Goal: Task Accomplishment & Management: Manage account settings

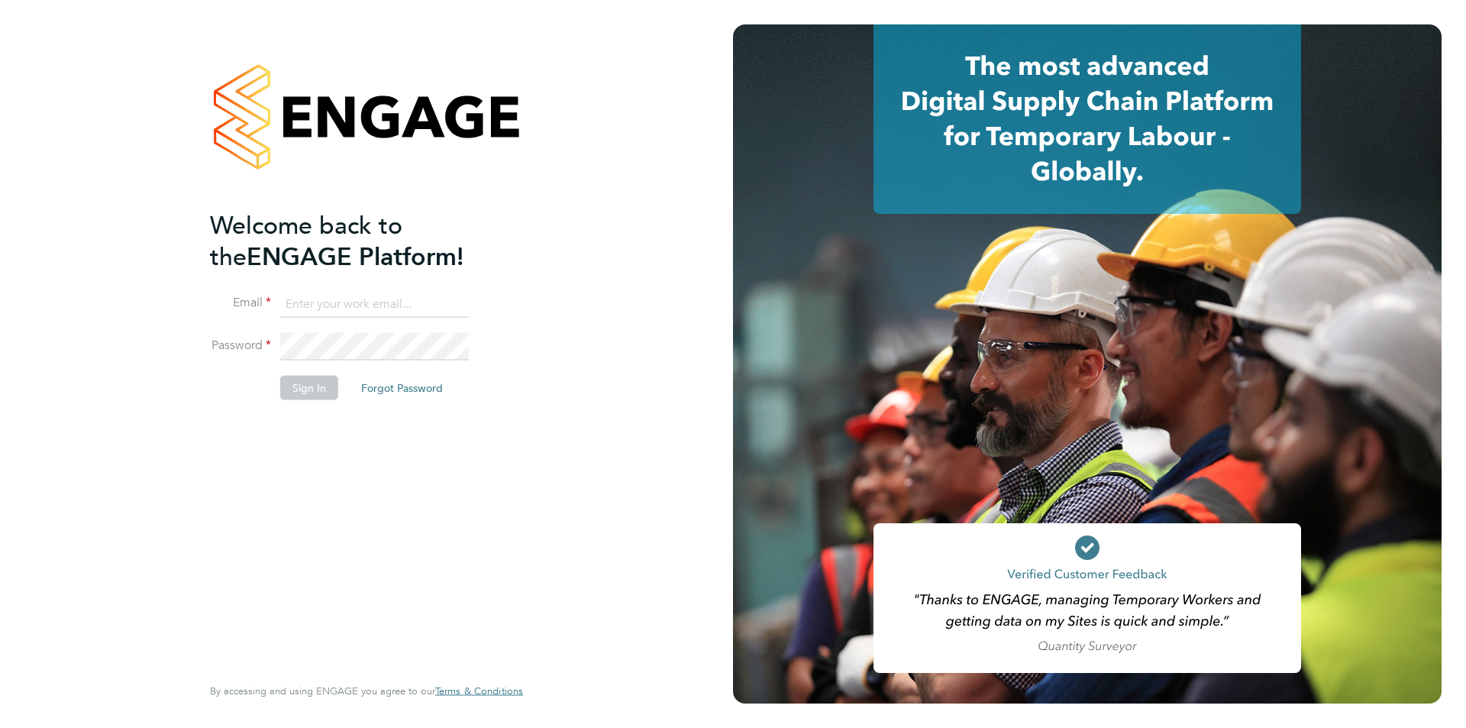
type input "[EMAIL_ADDRESS][PERSON_NAME][DOMAIN_NAME]"
click at [325, 396] on button "Sign In" at bounding box center [309, 388] width 58 height 24
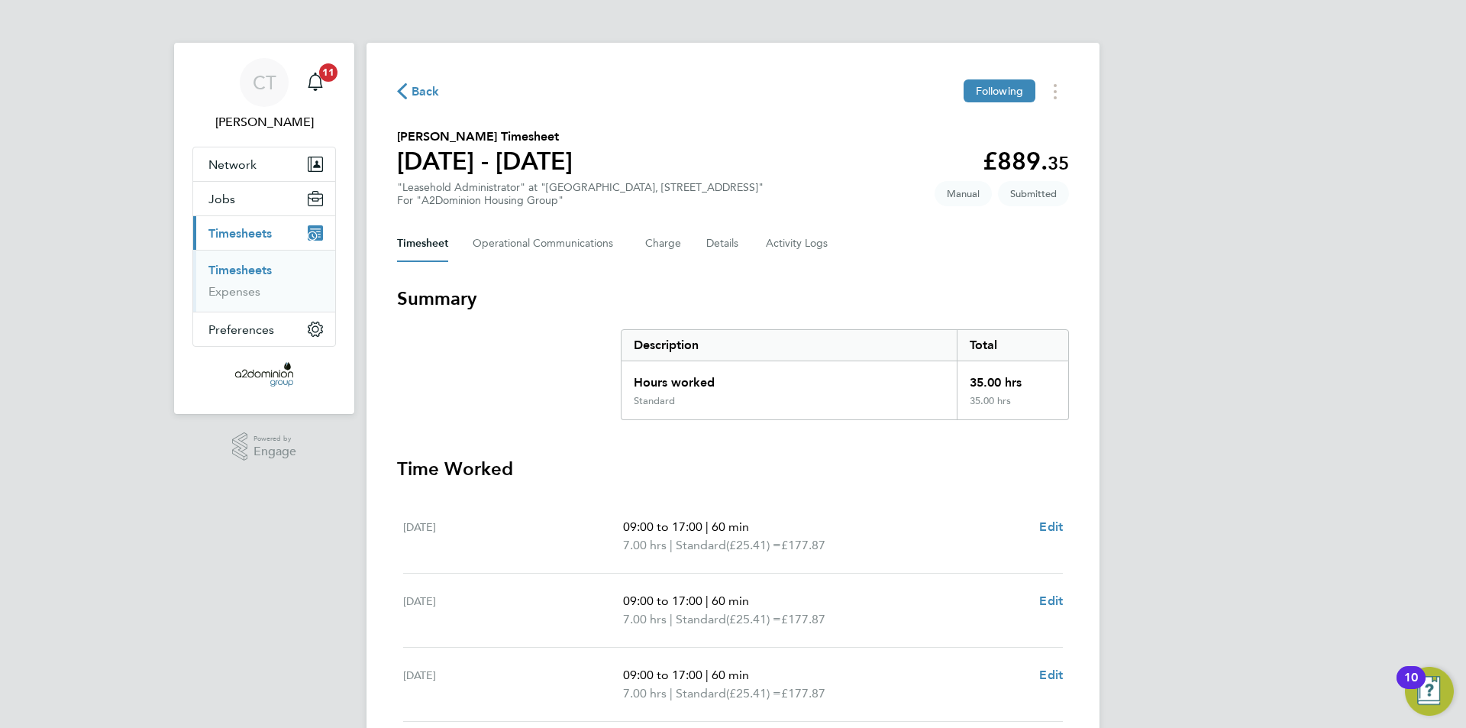
scroll to position [382, 0]
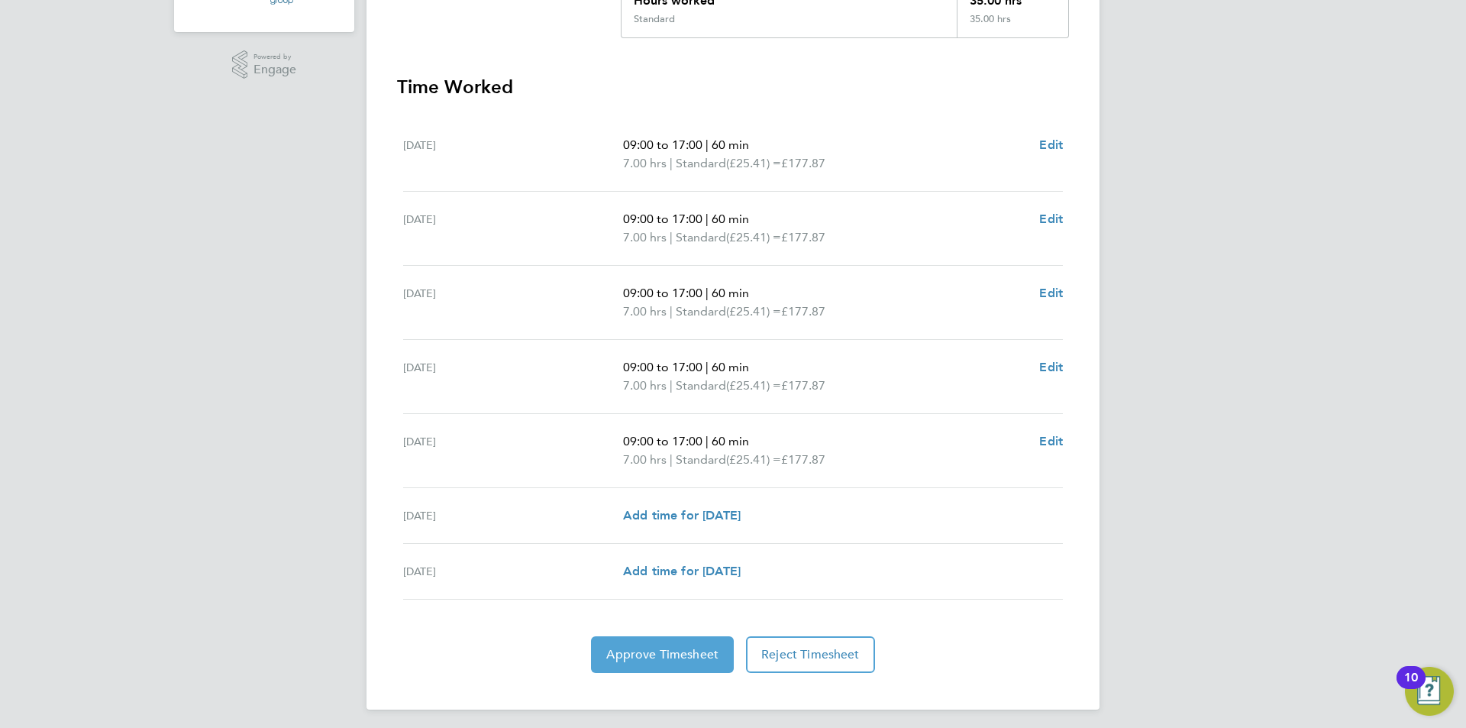
click at [693, 657] on span "Approve Timesheet" at bounding box center [662, 654] width 112 height 15
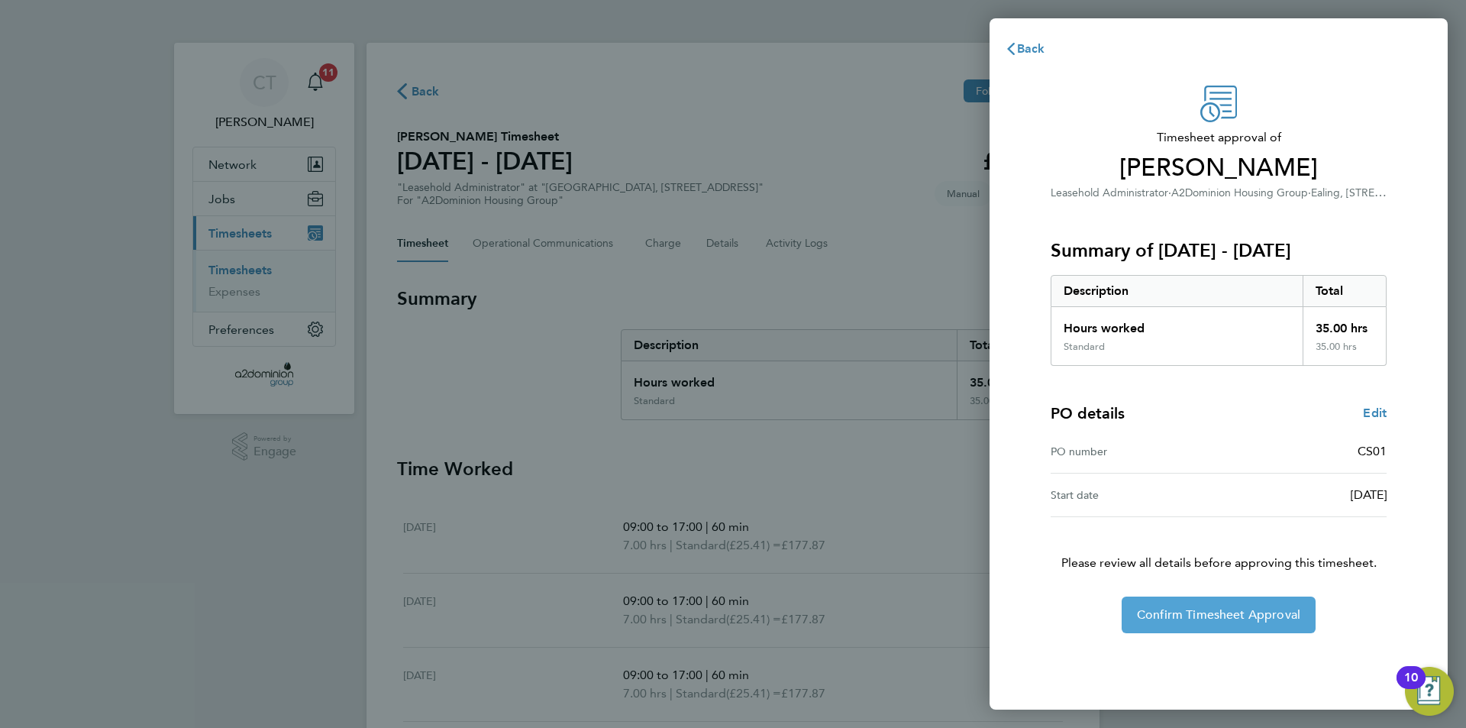
click at [1258, 613] on span "Confirm Timesheet Approval" at bounding box center [1218, 614] width 163 height 15
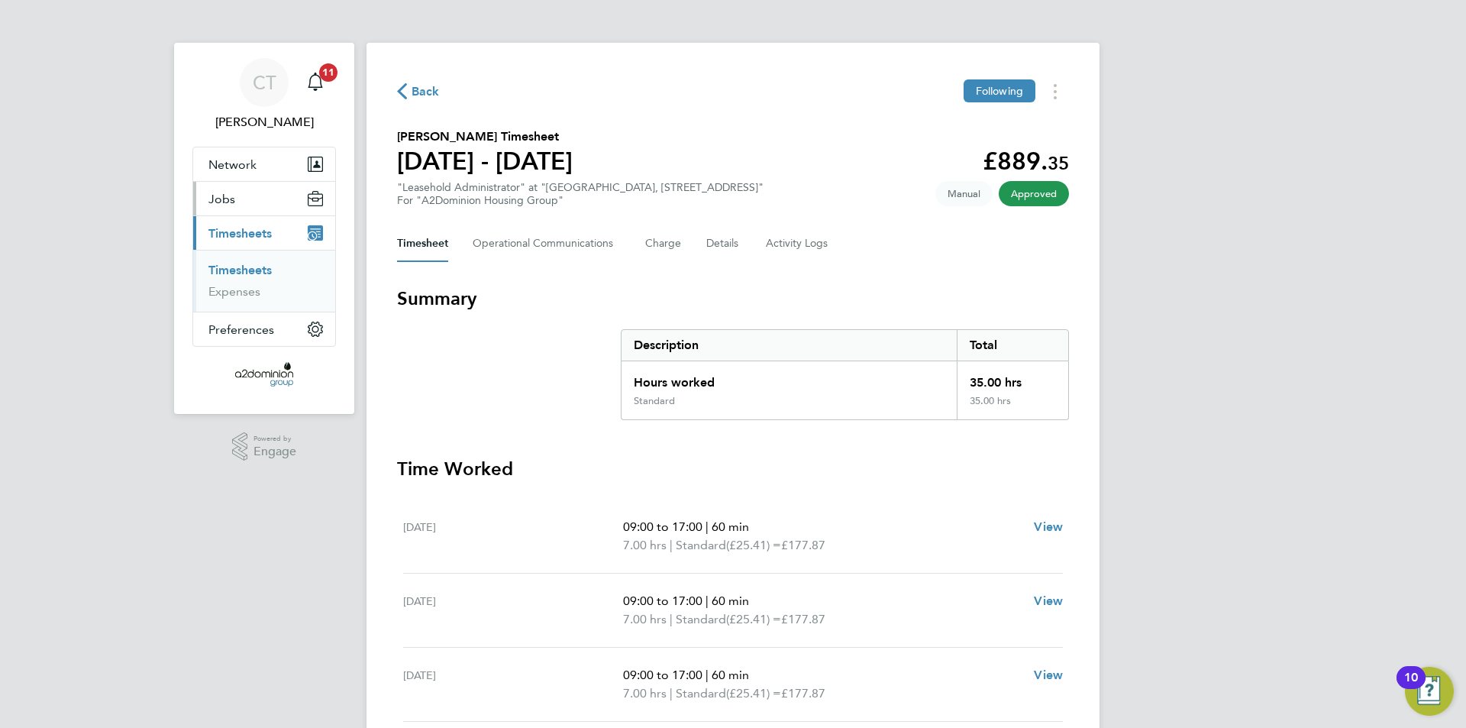
click at [274, 208] on button "Jobs" at bounding box center [264, 199] width 142 height 34
click at [302, 202] on button "Jobs" at bounding box center [264, 199] width 142 height 34
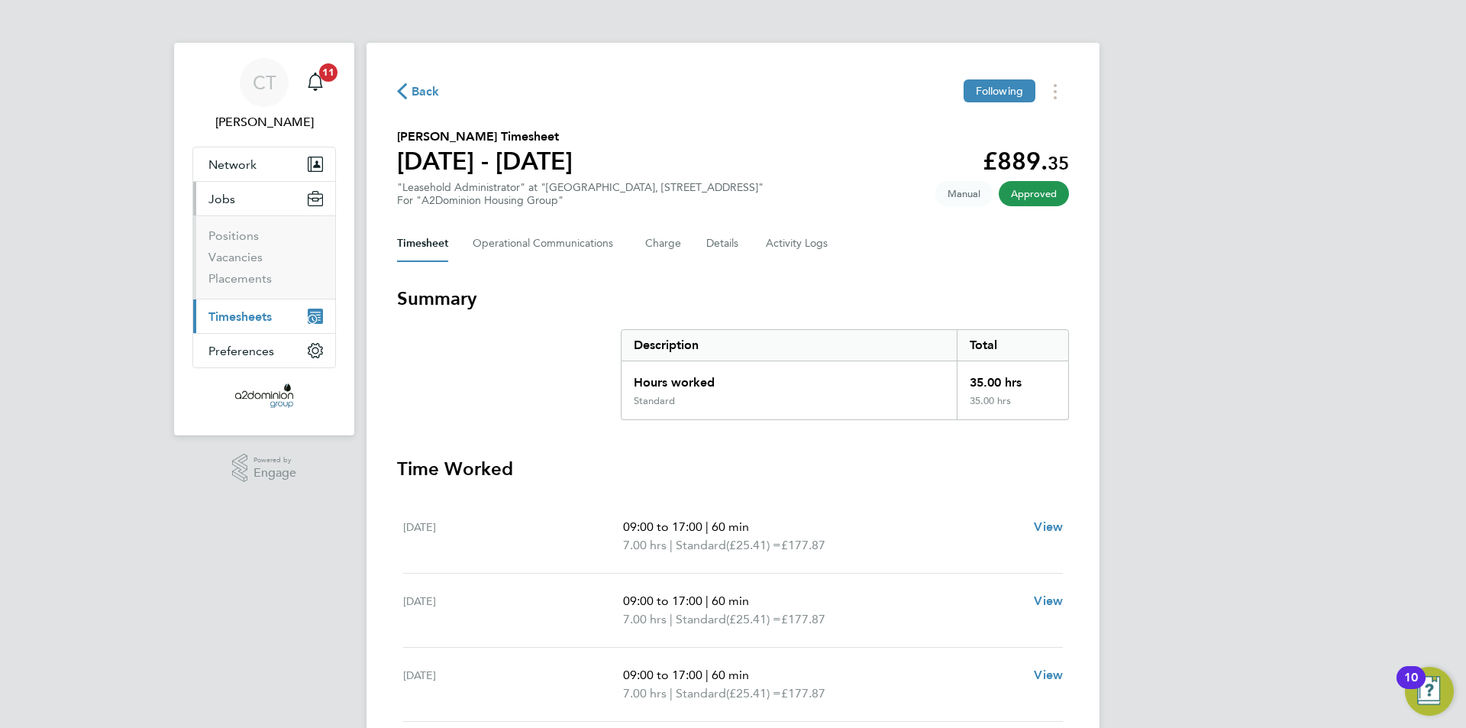
click at [302, 202] on button "Jobs" at bounding box center [264, 199] width 142 height 34
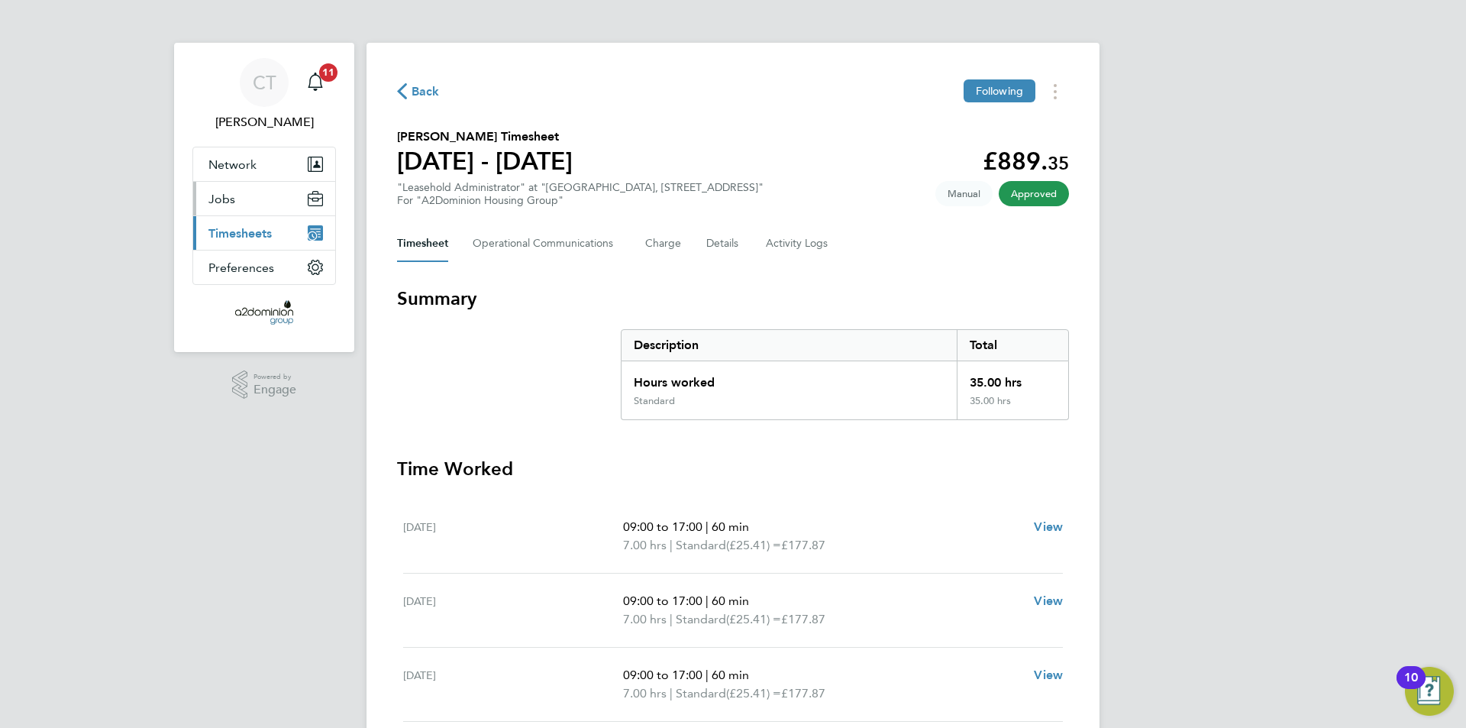
click at [264, 201] on button "Jobs" at bounding box center [264, 199] width 142 height 34
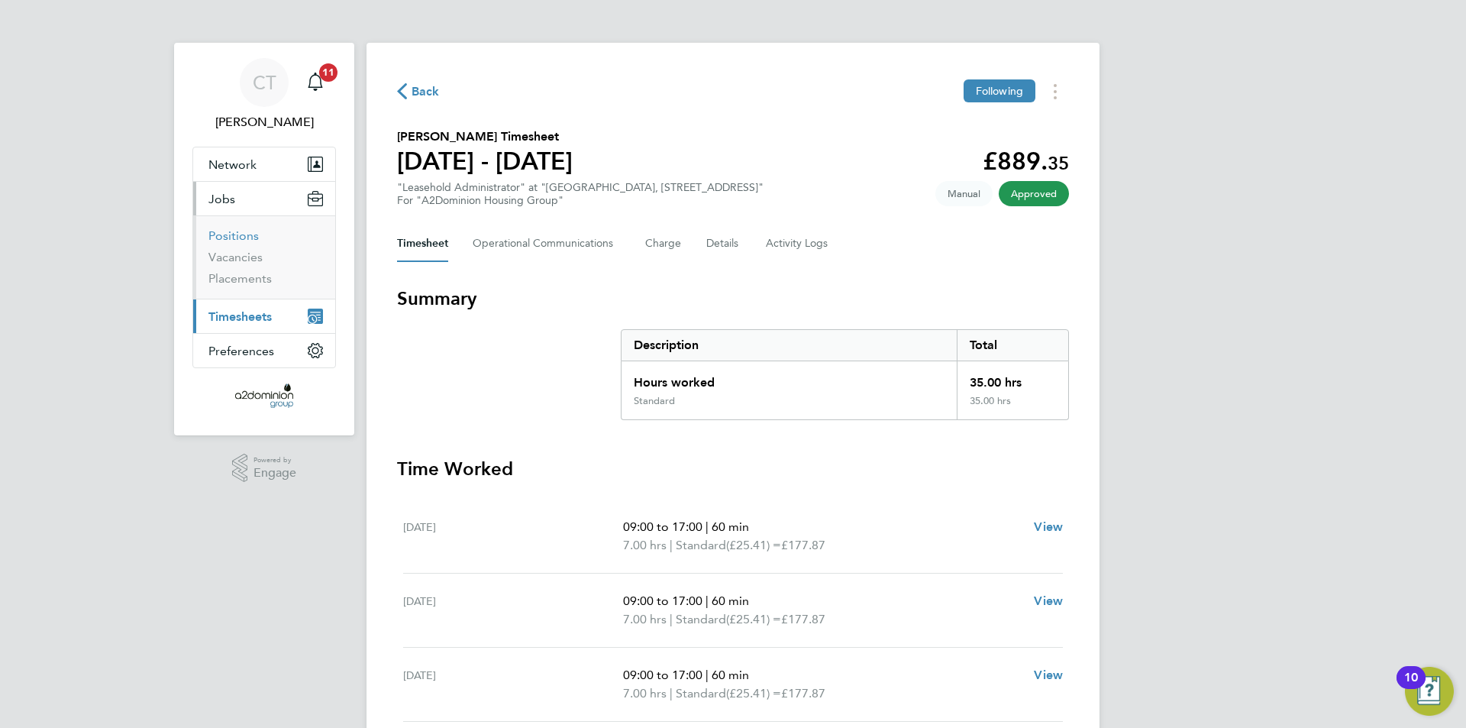
click at [253, 229] on link "Positions" at bounding box center [233, 235] width 50 height 15
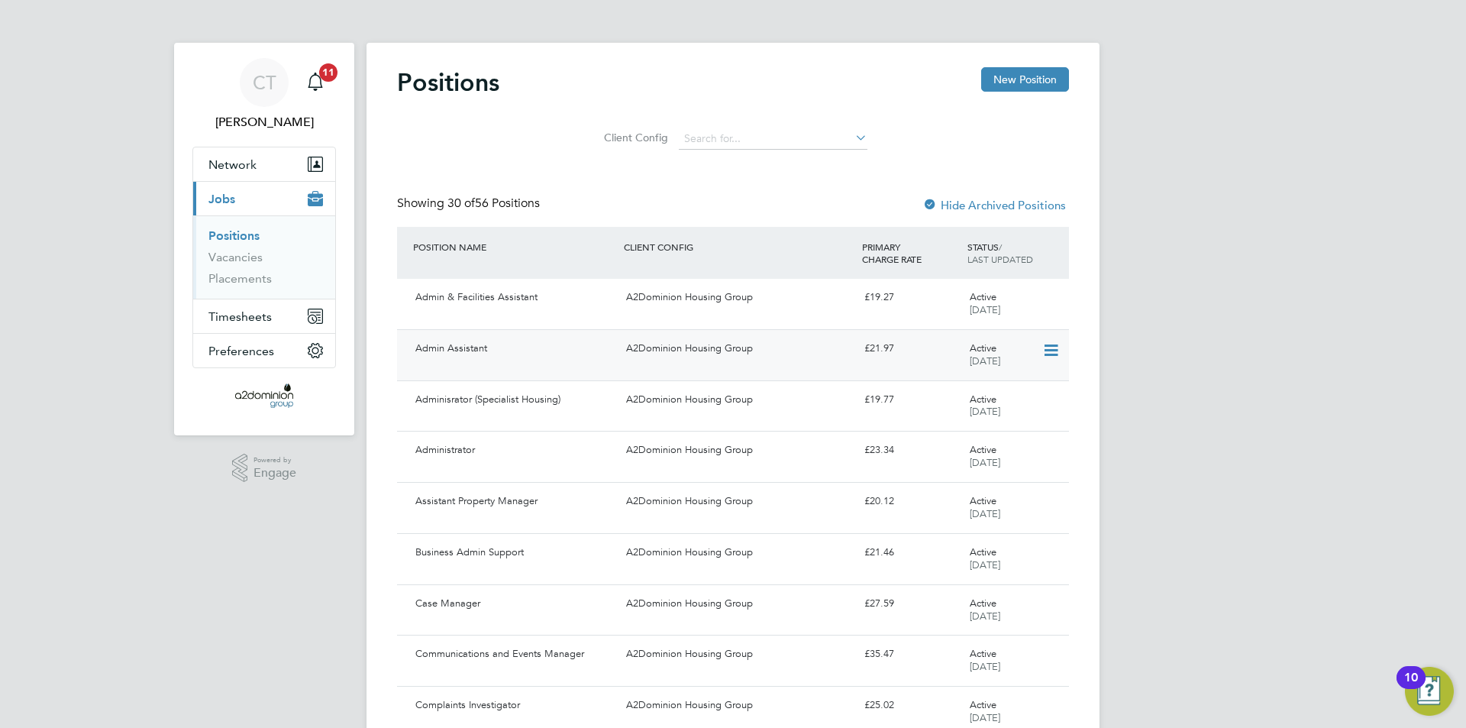
scroll to position [76, 0]
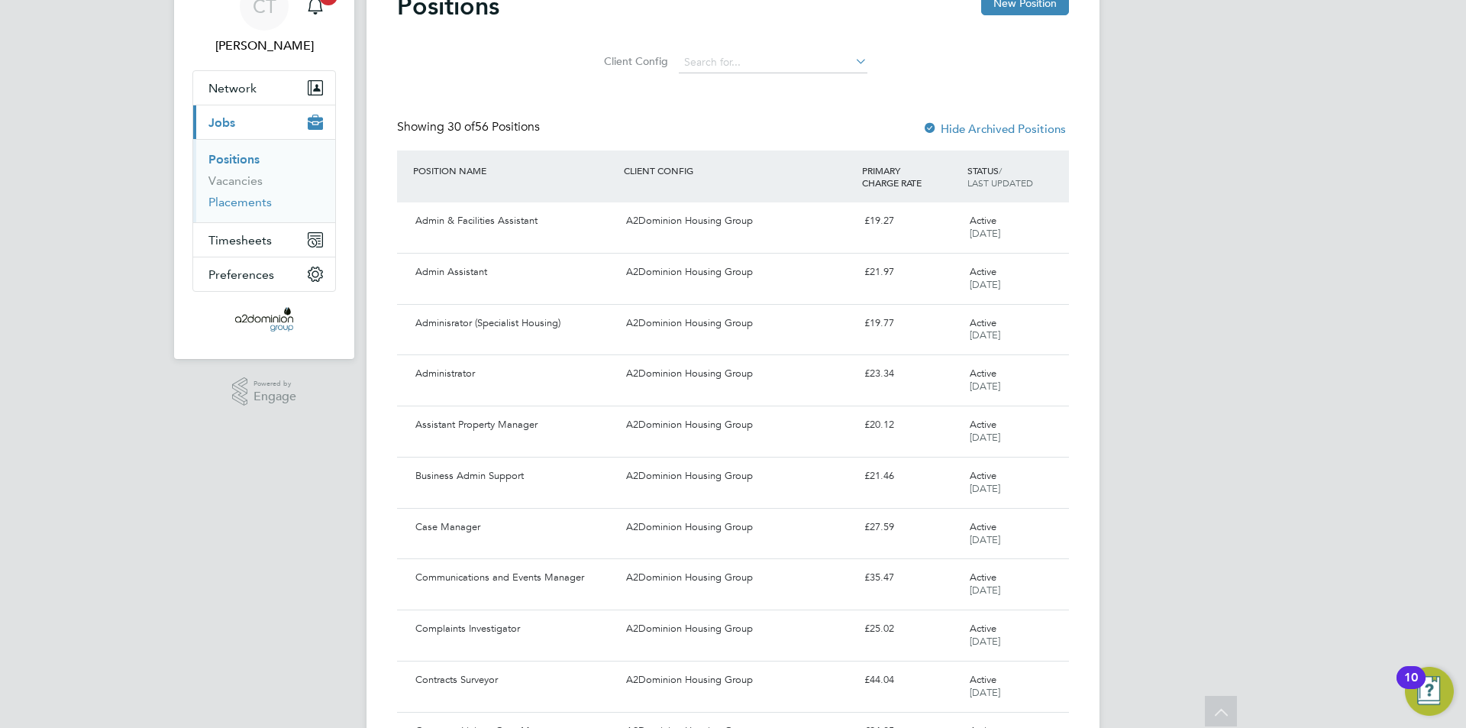
click at [249, 200] on link "Placements" at bounding box center [239, 202] width 63 height 15
